Goal: Information Seeking & Learning: Check status

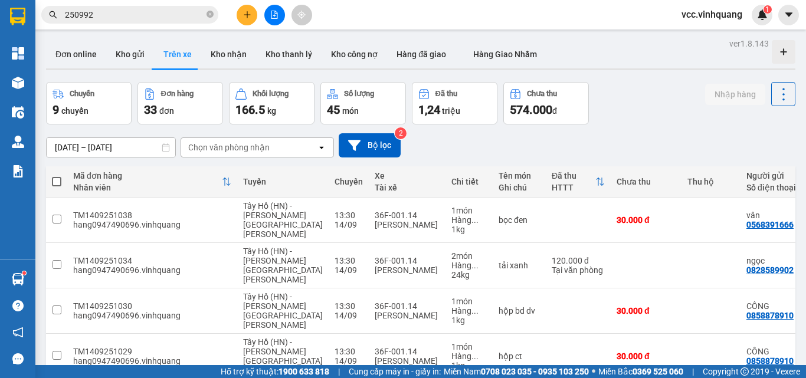
click at [147, 17] on input "250992" at bounding box center [134, 14] width 139 height 13
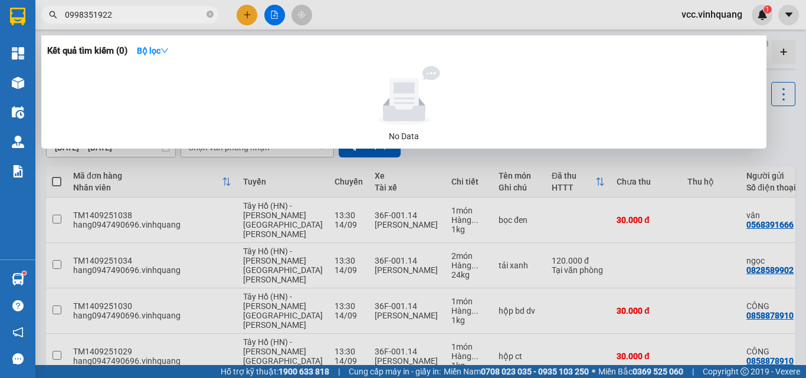
type input "0998351922"
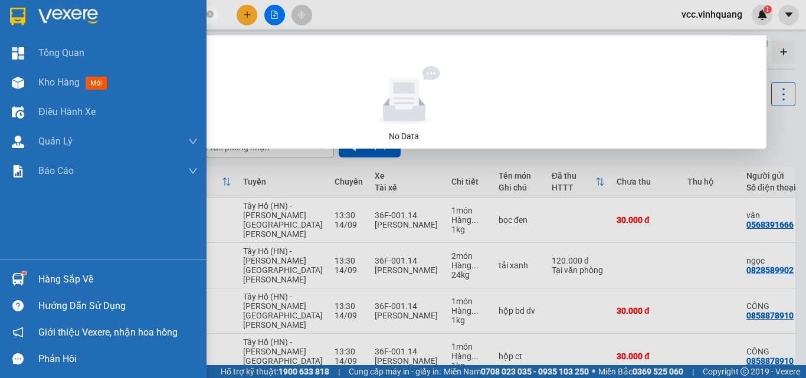
drag, startPoint x: 15, startPoint y: 245, endPoint x: 32, endPoint y: 273, distance: 32.6
click at [15, 246] on div "[PERSON_NAME] Kho hàng mới Điều [PERSON_NAME] xe [PERSON_NAME] [PERSON_NAME] đơ…" at bounding box center [103, 148] width 206 height 221
click at [73, 325] on span "Giới thiệu Vexere, nhận hoa hồng" at bounding box center [107, 332] width 139 height 15
click at [50, 276] on div "Hàng sắp về" at bounding box center [117, 280] width 159 height 18
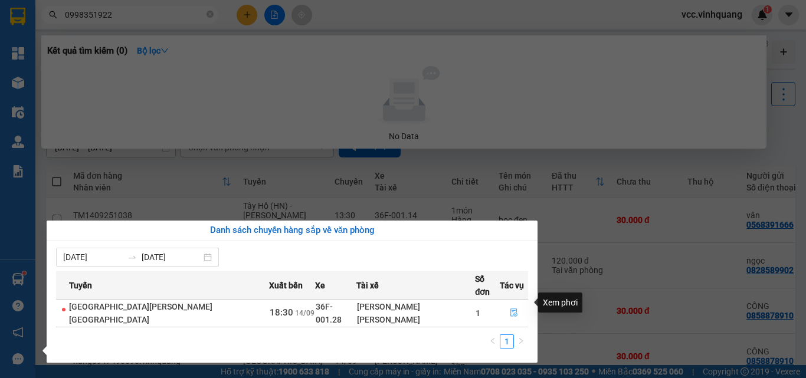
click at [509, 308] on icon "file-done" at bounding box center [513, 312] width 8 height 8
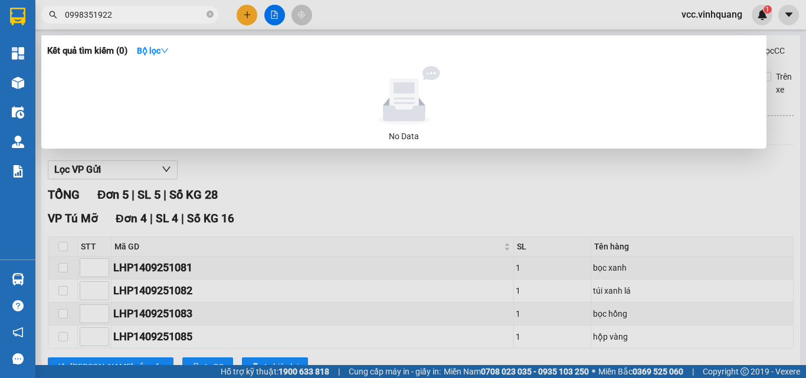
click at [304, 184] on div at bounding box center [403, 189] width 806 height 378
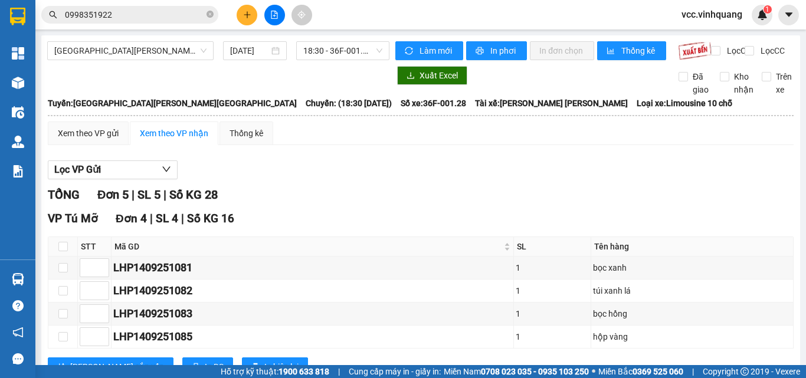
click at [752, 89] on div "Trên xe" at bounding box center [772, 83] width 41 height 26
click at [761, 81] on input "Trên xe" at bounding box center [765, 76] width 9 height 9
checkbox input "true"
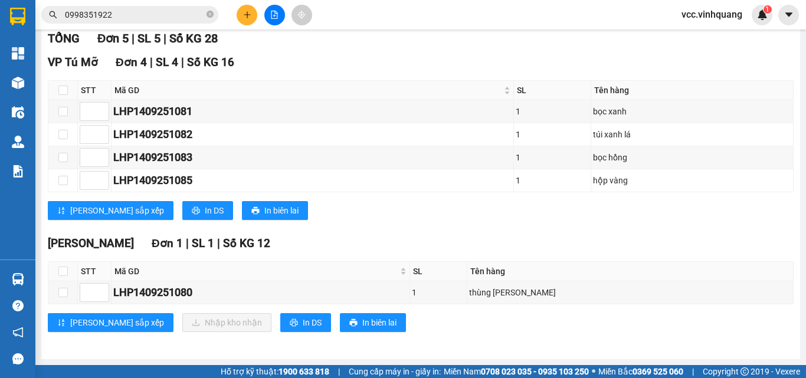
scroll to position [166, 0]
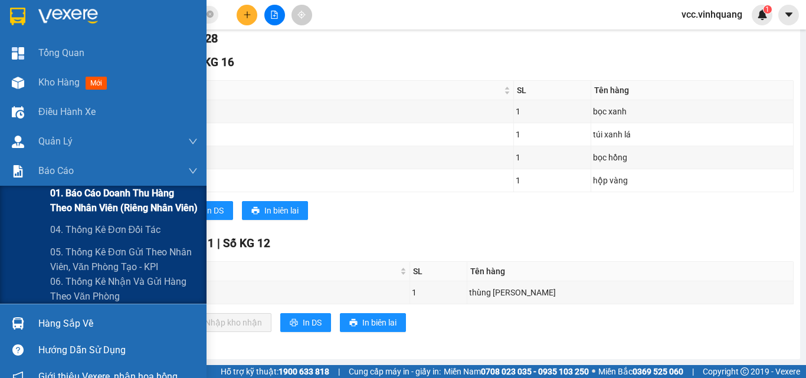
click at [100, 206] on span "01. Báo cáo doanh thu hàng theo nhân viên (riêng nhân viên)" at bounding box center [123, 200] width 147 height 29
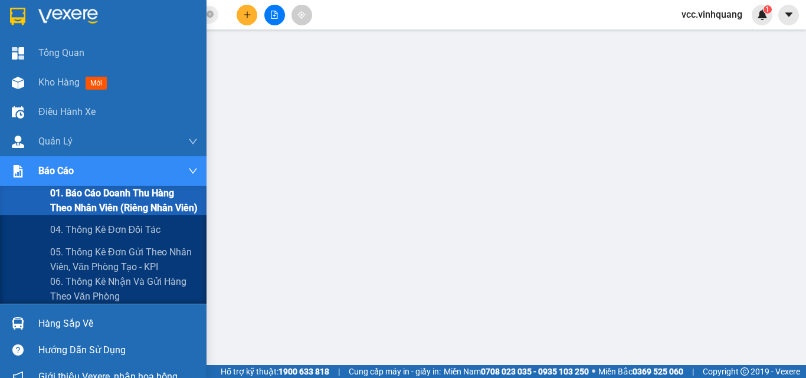
click at [116, 192] on span "01. Báo cáo doanh thu hàng theo nhân viên (riêng nhân viên)" at bounding box center [123, 200] width 147 height 29
click at [87, 198] on span "01. Báo cáo doanh thu hàng theo nhân viên (riêng nhân viên)" at bounding box center [123, 200] width 147 height 29
click at [130, 227] on span "04. Thống kê đơn đối tác" at bounding box center [105, 229] width 111 height 15
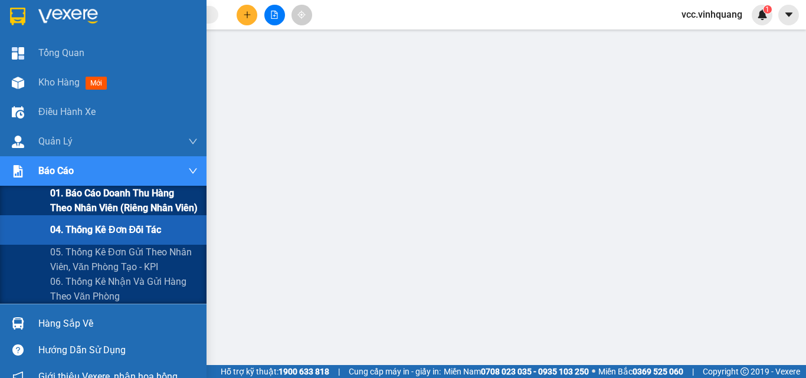
click at [100, 197] on span "01. Báo cáo doanh thu hàng theo nhân viên (riêng nhân viên)" at bounding box center [123, 200] width 147 height 29
